Goal: Task Accomplishment & Management: Use online tool/utility

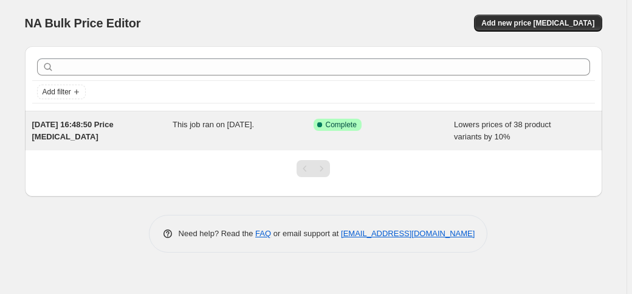
click at [411, 142] on div "Success Complete Complete" at bounding box center [384, 131] width 141 height 24
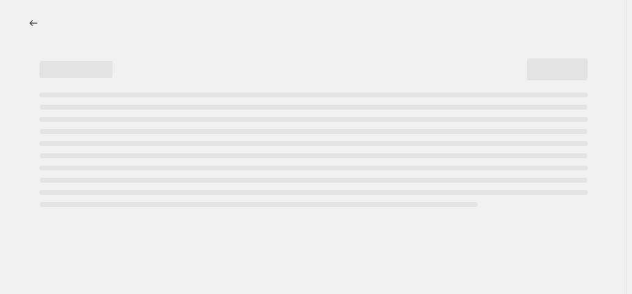
select select "percentage"
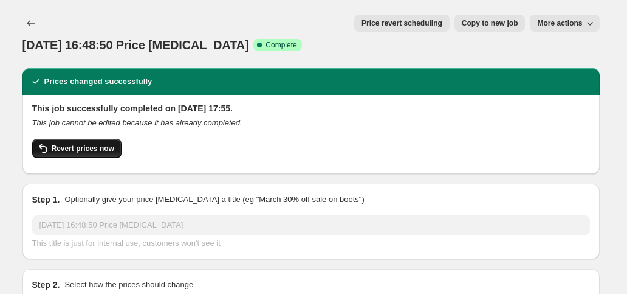
click at [108, 139] on button "Revert prices now" at bounding box center [76, 148] width 89 height 19
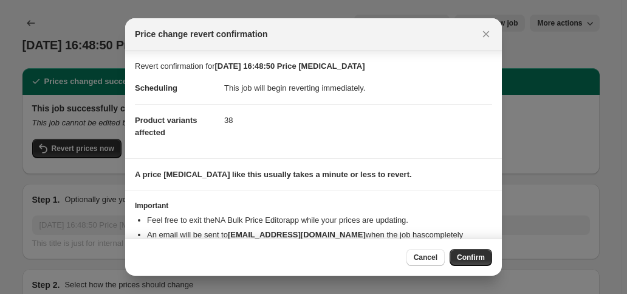
scroll to position [44, 0]
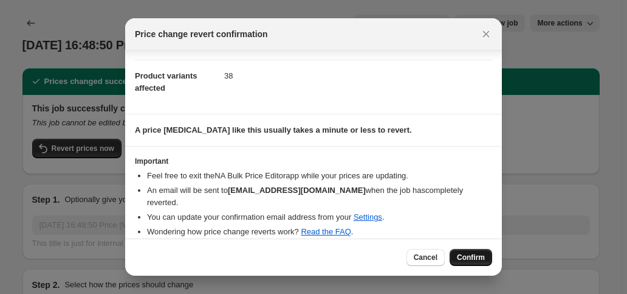
click at [477, 255] on span "Confirm" at bounding box center [471, 257] width 28 height 10
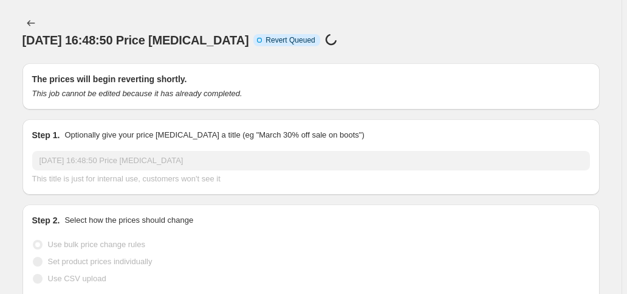
scroll to position [0, 0]
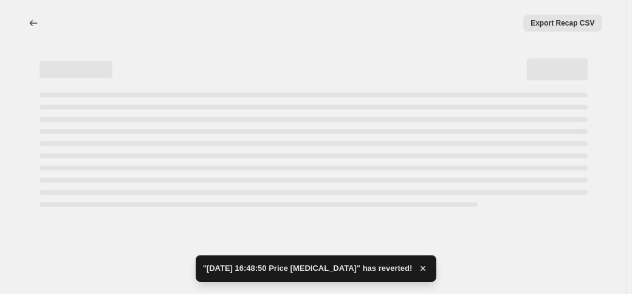
select select "percentage"
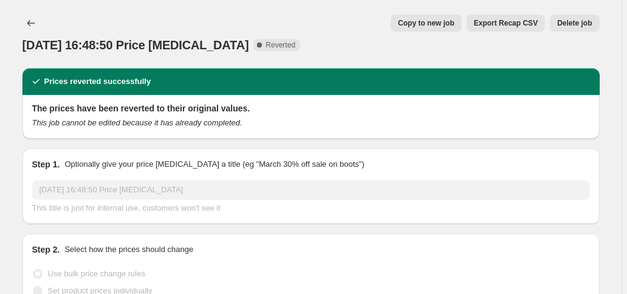
click at [584, 25] on span "Delete job" at bounding box center [574, 23] width 35 height 10
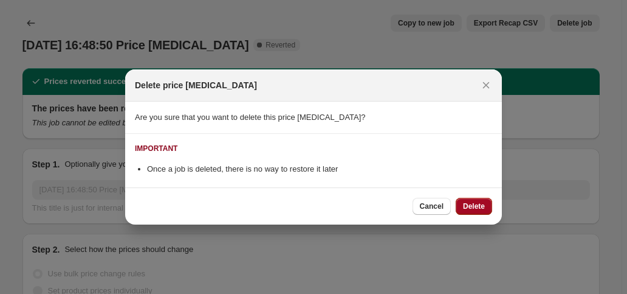
click at [470, 214] on button "Delete" at bounding box center [474, 206] width 36 height 17
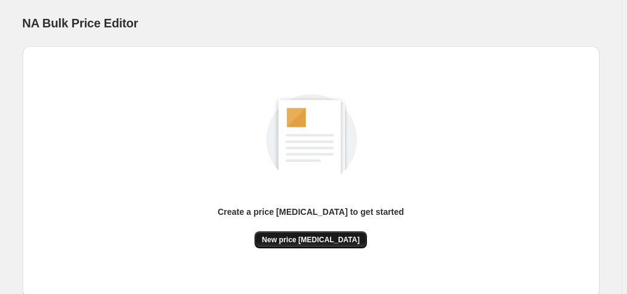
click at [326, 243] on span "New price change job" at bounding box center [311, 240] width 98 height 10
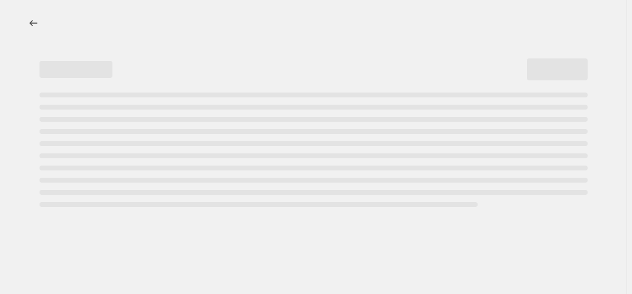
select select "percentage"
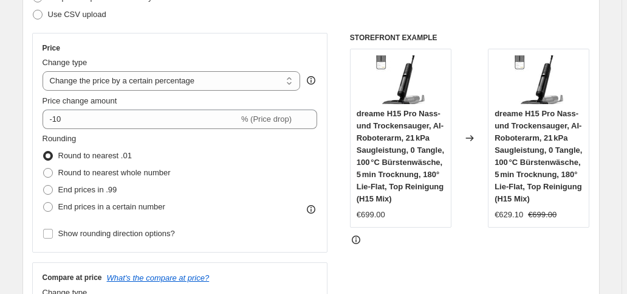
scroll to position [190, 0]
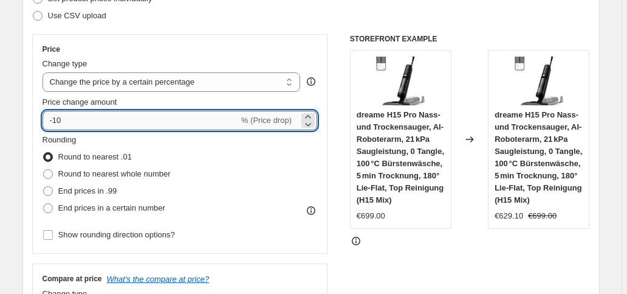
click at [154, 112] on input "-10" at bounding box center [141, 120] width 196 height 19
type input "-1"
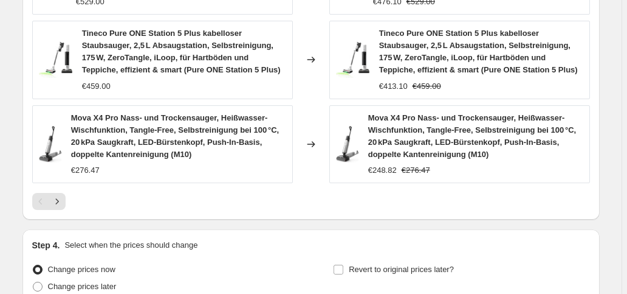
scroll to position [1060, 0]
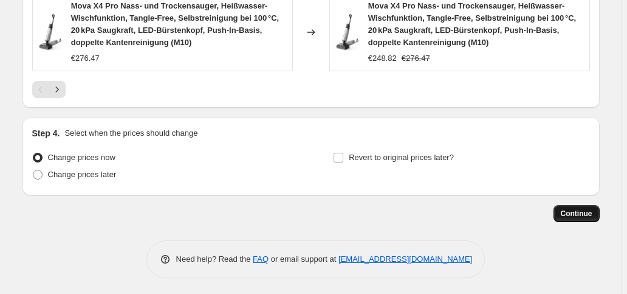
type input "-25"
click at [568, 208] on span "Continue" at bounding box center [577, 213] width 32 height 10
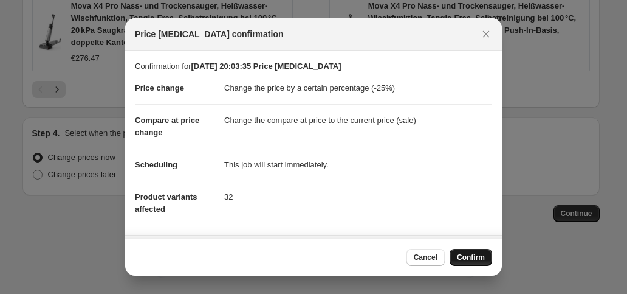
click at [484, 251] on button "Confirm" at bounding box center [471, 257] width 43 height 17
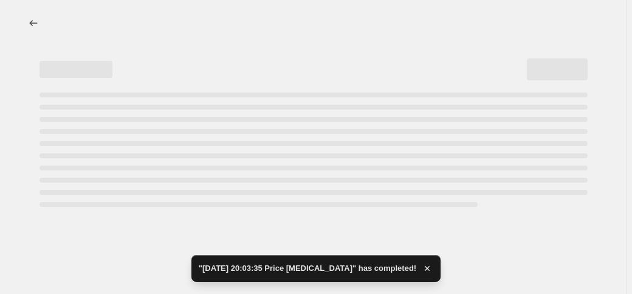
select select "percentage"
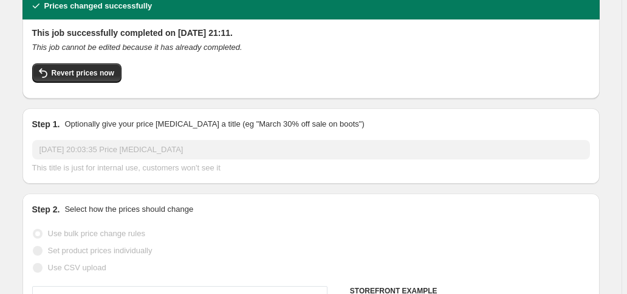
scroll to position [316, 0]
